Goal: Task Accomplishment & Management: Manage account settings

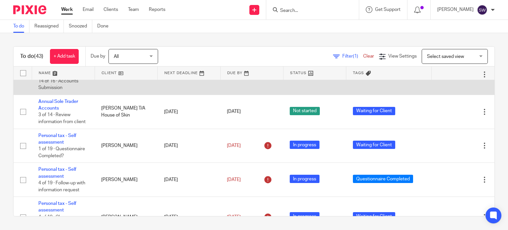
scroll to position [430, 0]
click at [50, 76] on link "Annual Limited Accounts and Corporation Tax Return" at bounding box center [62, 67] width 48 height 18
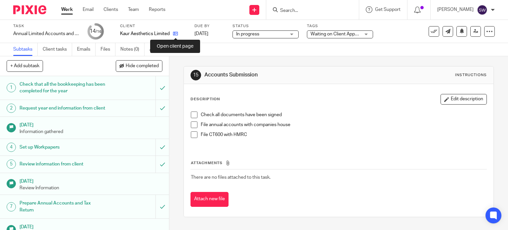
click at [173, 34] on icon at bounding box center [175, 33] width 5 height 5
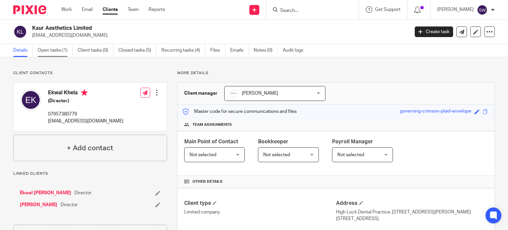
click at [53, 51] on link "Open tasks (1)" at bounding box center [55, 50] width 35 height 13
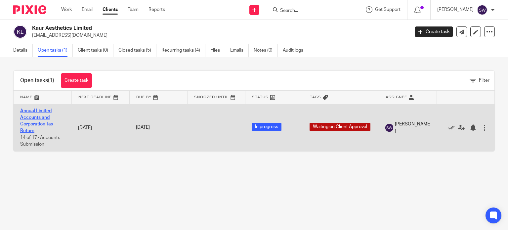
click at [39, 110] on link "Annual Limited Accounts and Corporation Tax Return" at bounding box center [36, 121] width 33 height 25
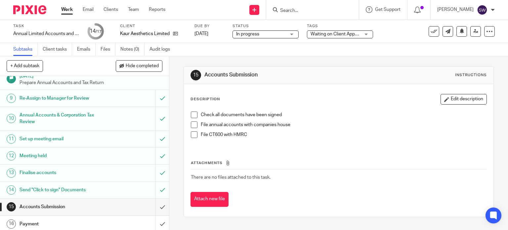
scroll to position [176, 0]
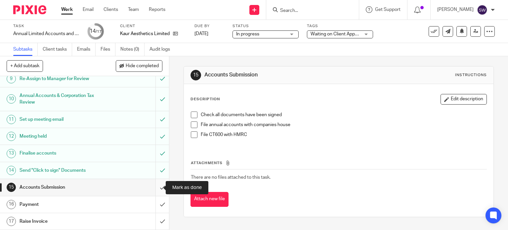
click at [157, 188] on input "submit" at bounding box center [84, 187] width 169 height 17
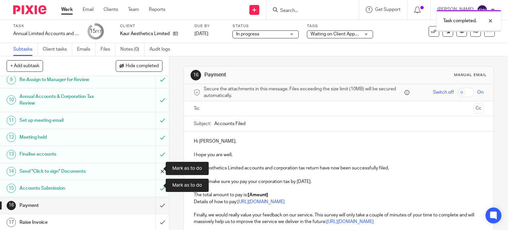
scroll to position [176, 0]
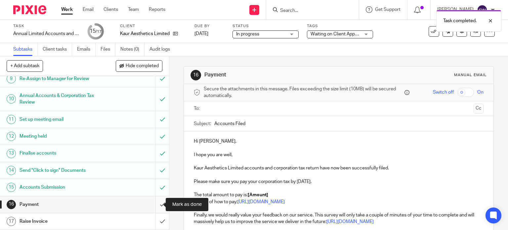
click at [153, 205] on input "submit" at bounding box center [84, 204] width 169 height 17
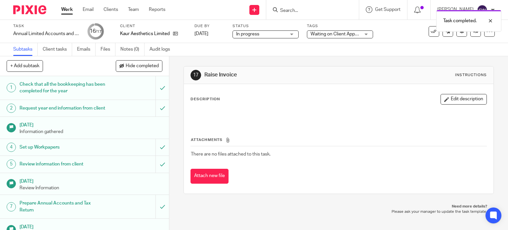
scroll to position [176, 0]
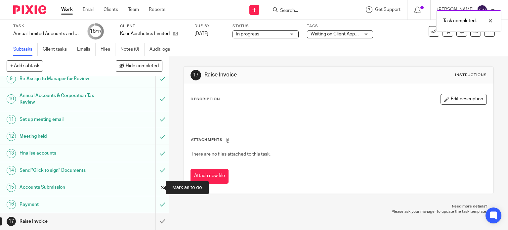
click at [155, 185] on input "submit" at bounding box center [84, 187] width 169 height 17
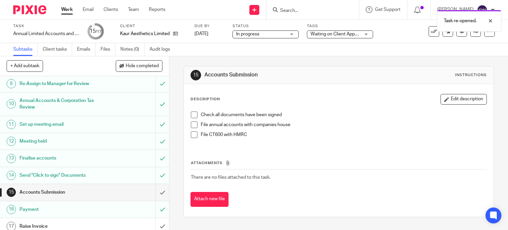
scroll to position [176, 0]
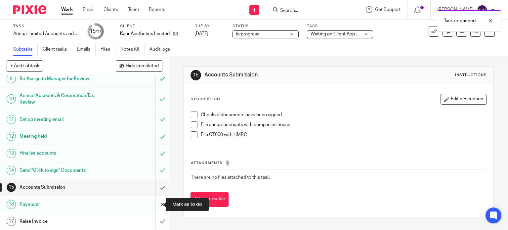
click at [155, 207] on input "submit" at bounding box center [84, 204] width 169 height 17
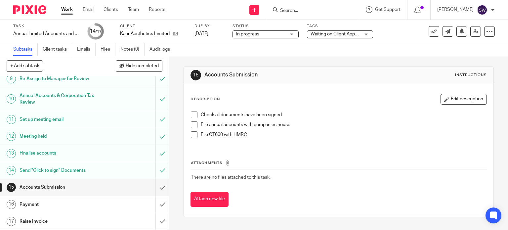
scroll to position [176, 0]
click at [156, 188] on input "submit" at bounding box center [84, 187] width 169 height 17
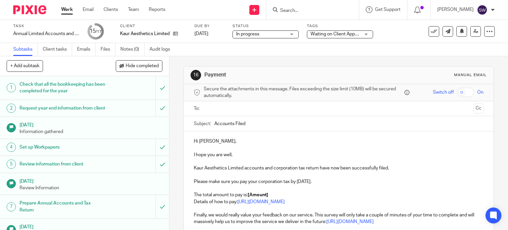
click at [209, 140] on p "Hi [PERSON_NAME]," at bounding box center [339, 141] width 290 height 7
click at [267, 195] on strong "[Amount]" at bounding box center [258, 195] width 21 height 5
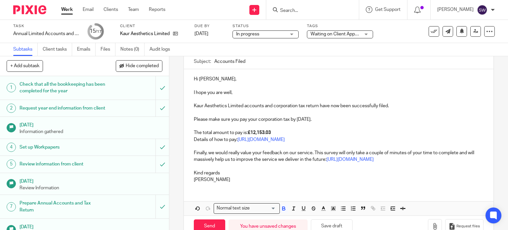
scroll to position [66, 0]
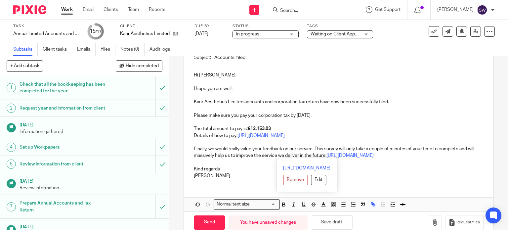
drag, startPoint x: 426, startPoint y: 156, endPoint x: 184, endPoint y: 152, distance: 242.3
click at [184, 152] on div "Hi [PERSON_NAME], I hope you are well, Kaur Aesthetics Limited accounts and cor…" at bounding box center [339, 124] width 310 height 119
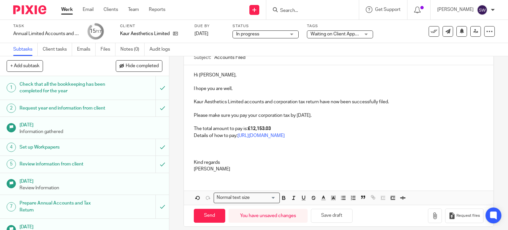
scroll to position [7, 0]
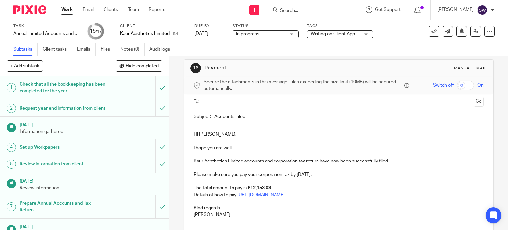
click at [242, 101] on input "text" at bounding box center [338, 102] width 265 height 8
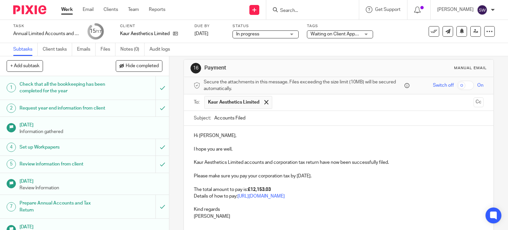
scroll to position [40, 0]
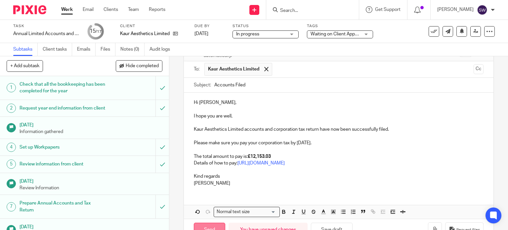
click at [212, 227] on input "Send" at bounding box center [209, 230] width 31 height 14
type input "Sent"
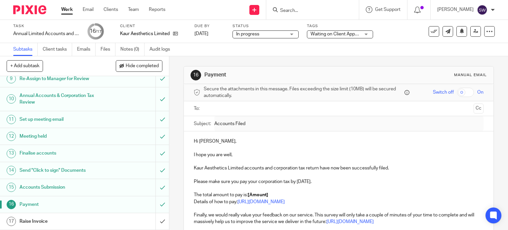
scroll to position [176, 0]
click at [155, 221] on input "submit" at bounding box center [84, 221] width 169 height 17
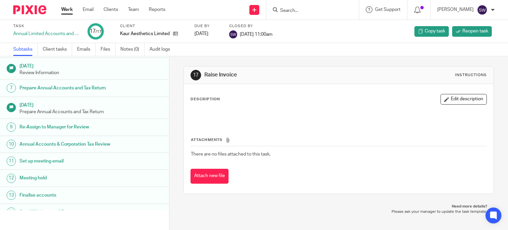
scroll to position [30, 0]
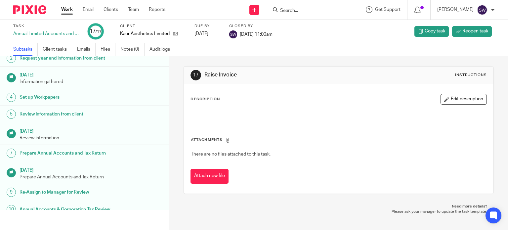
click at [67, 10] on link "Work" at bounding box center [67, 9] width 12 height 7
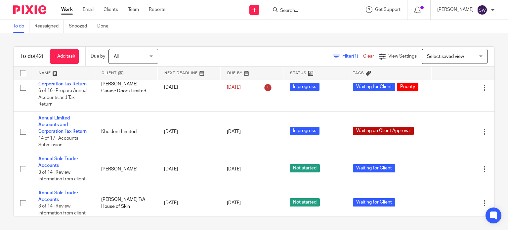
scroll to position [331, 0]
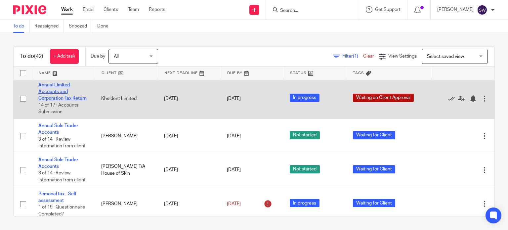
click at [54, 101] on link "Annual Limited Accounts and Corporation Tax Return" at bounding box center [62, 92] width 48 height 18
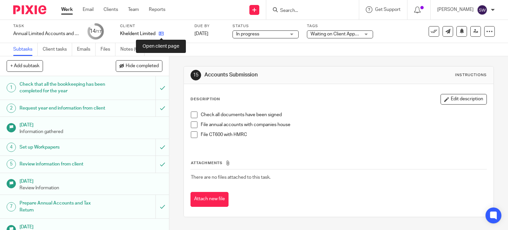
click at [161, 33] on icon at bounding box center [161, 33] width 5 height 5
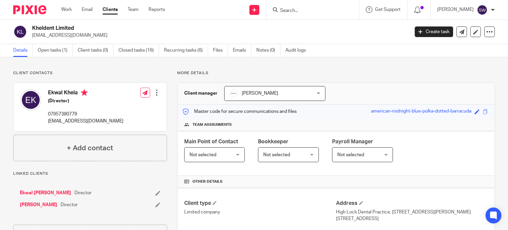
click at [27, 46] on link "Details" at bounding box center [23, 50] width 20 height 13
click at [50, 49] on link "Open tasks (1)" at bounding box center [55, 50] width 35 height 13
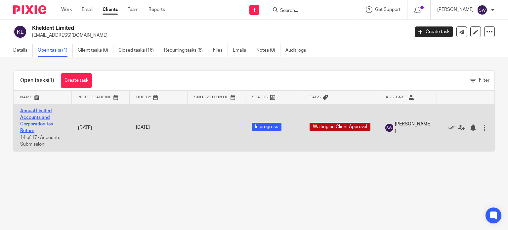
click at [37, 111] on link "Annual Limited Accounts and Corporation Tax Return" at bounding box center [36, 121] width 33 height 25
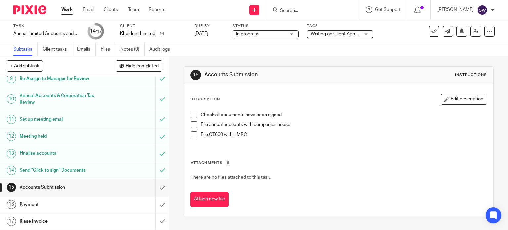
scroll to position [176, 0]
click at [159, 189] on input "submit" at bounding box center [84, 187] width 169 height 17
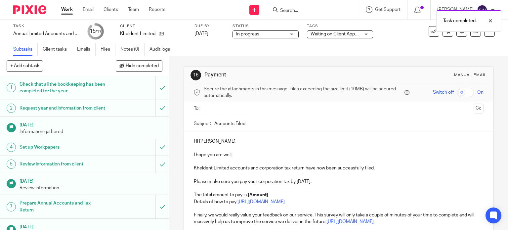
click at [205, 141] on p "Hi Ekwal," at bounding box center [339, 141] width 290 height 7
drag, startPoint x: 208, startPoint y: 141, endPoint x: 224, endPoint y: 125, distance: 22.5
click at [208, 141] on p "Hi Ekwal," at bounding box center [339, 141] width 290 height 7
click at [267, 193] on strong "[Amount]" at bounding box center [258, 195] width 21 height 5
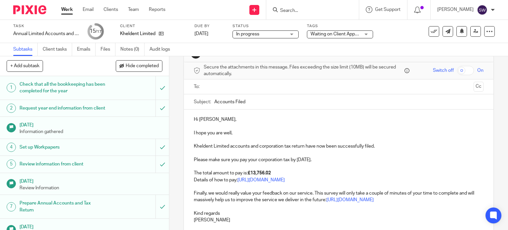
scroll to position [33, 0]
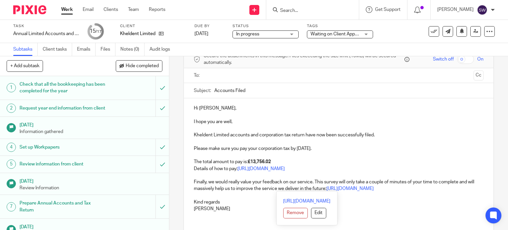
drag, startPoint x: 429, startPoint y: 189, endPoint x: 190, endPoint y: 175, distance: 239.1
click at [190, 175] on div "Hi Cyrus, I hope you are well, Kheldent Limited accounts and corporation tax re…" at bounding box center [339, 157] width 310 height 119
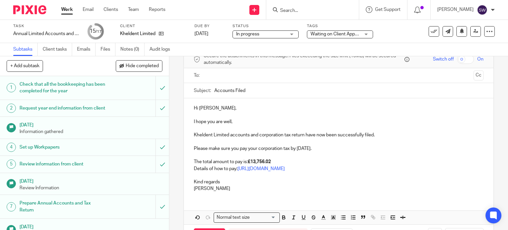
click at [289, 178] on p at bounding box center [339, 175] width 290 height 7
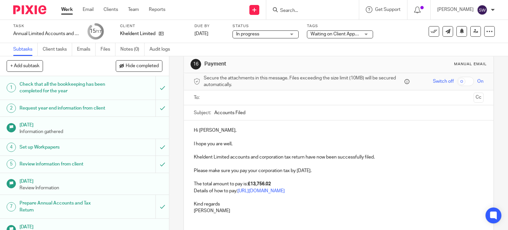
scroll to position [0, 0]
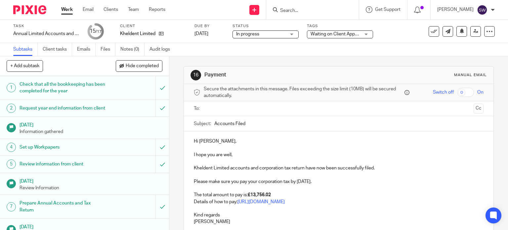
click at [229, 104] on ul at bounding box center [340, 108] width 270 height 11
click at [216, 110] on input "text" at bounding box center [338, 109] width 265 height 8
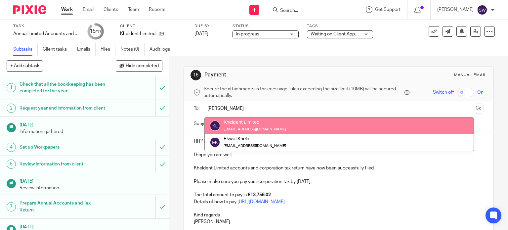
type input "cyr"
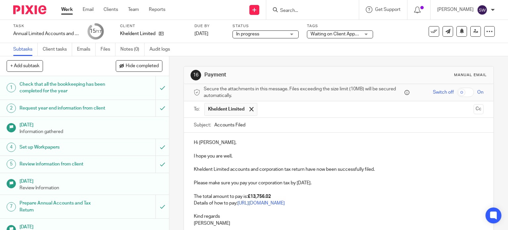
click at [242, 147] on p at bounding box center [339, 149] width 290 height 7
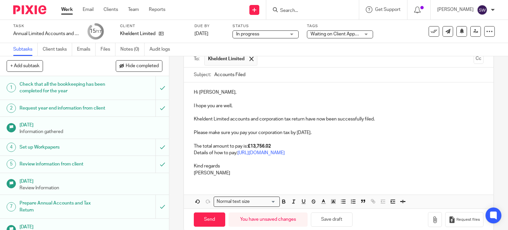
scroll to position [60, 0]
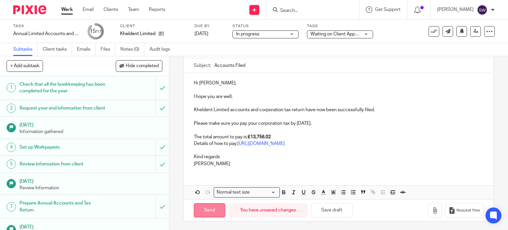
click at [214, 206] on input "Send" at bounding box center [209, 210] width 31 height 14
type input "Sent"
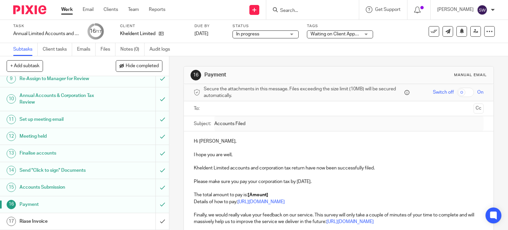
scroll to position [176, 0]
click at [156, 221] on input "submit" at bounding box center [84, 221] width 169 height 17
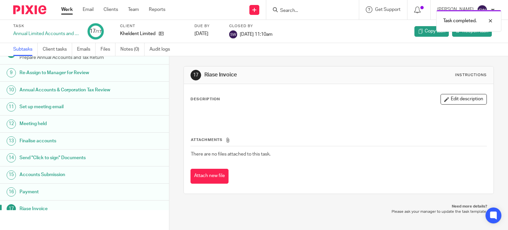
scroll to position [163, 0]
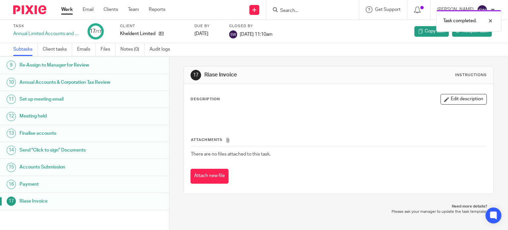
click at [68, 12] on link "Work" at bounding box center [67, 9] width 12 height 7
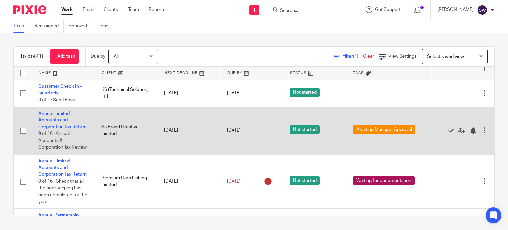
scroll to position [33, 0]
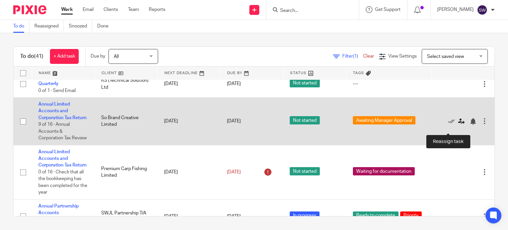
click at [458, 125] on icon at bounding box center [461, 121] width 7 height 7
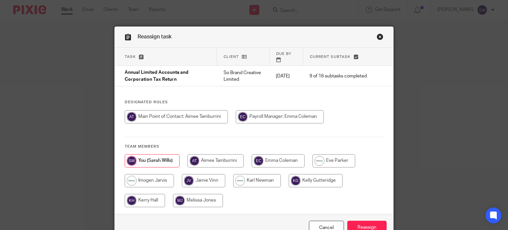
click at [211, 154] on input "radio" at bounding box center [216, 160] width 56 height 13
radio input "true"
click at [362, 224] on input "Reassign" at bounding box center [367, 228] width 39 height 14
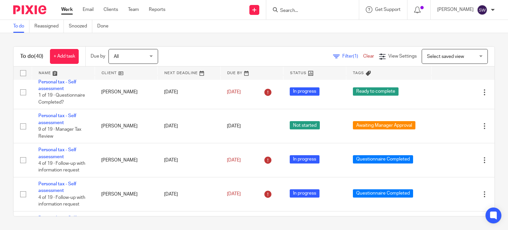
scroll to position [496, 0]
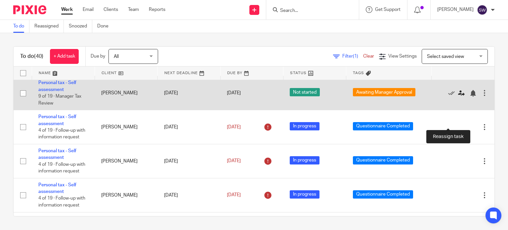
click at [458, 97] on icon at bounding box center [461, 93] width 7 height 7
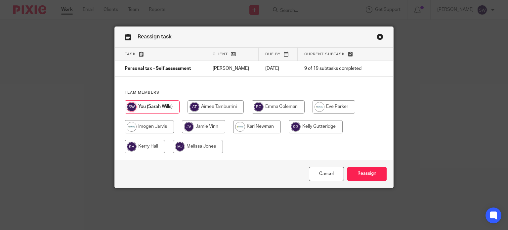
click at [216, 105] on input "radio" at bounding box center [216, 106] width 56 height 13
radio input "true"
click at [371, 175] on input "Reassign" at bounding box center [367, 174] width 39 height 14
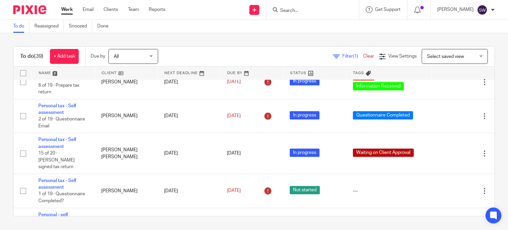
scroll to position [761, 0]
